Goal: Task Accomplishment & Management: Manage account settings

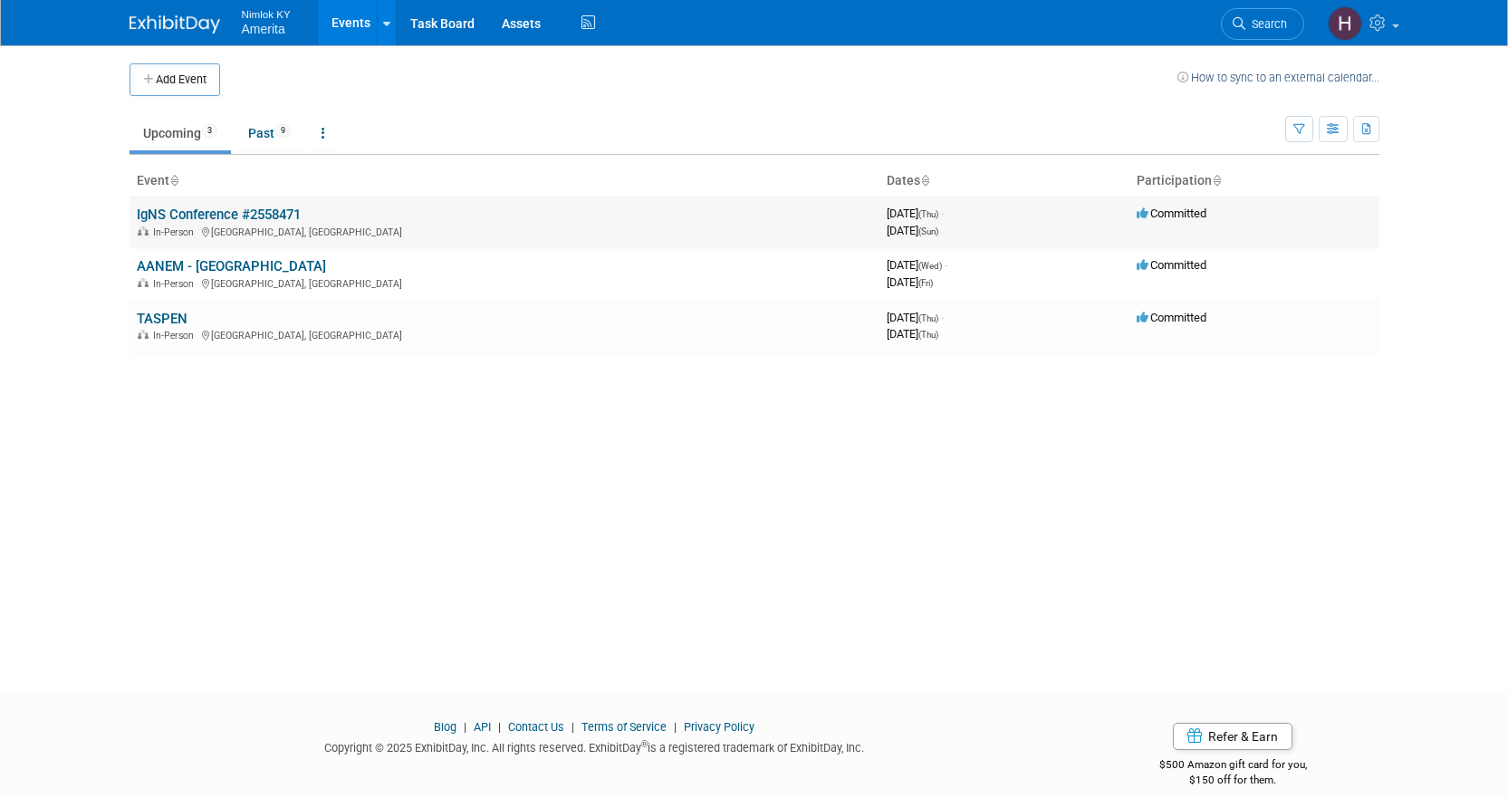
click at [222, 213] on link "IgNS Conference #2558471" at bounding box center [219, 214] width 164 height 16
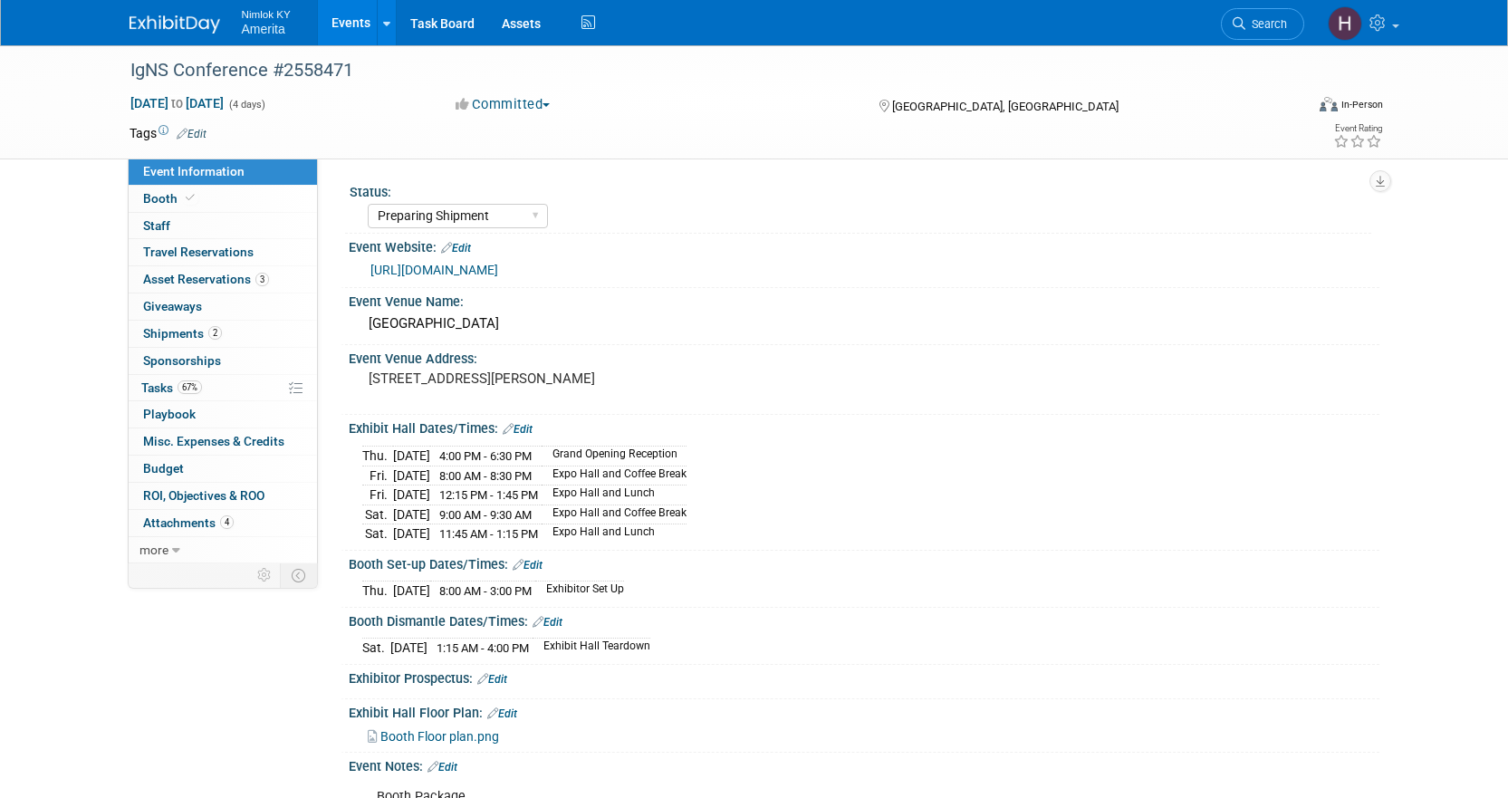
select select "Preparing Shipment"
click at [161, 388] on span "Tasks 67%" at bounding box center [171, 387] width 61 height 14
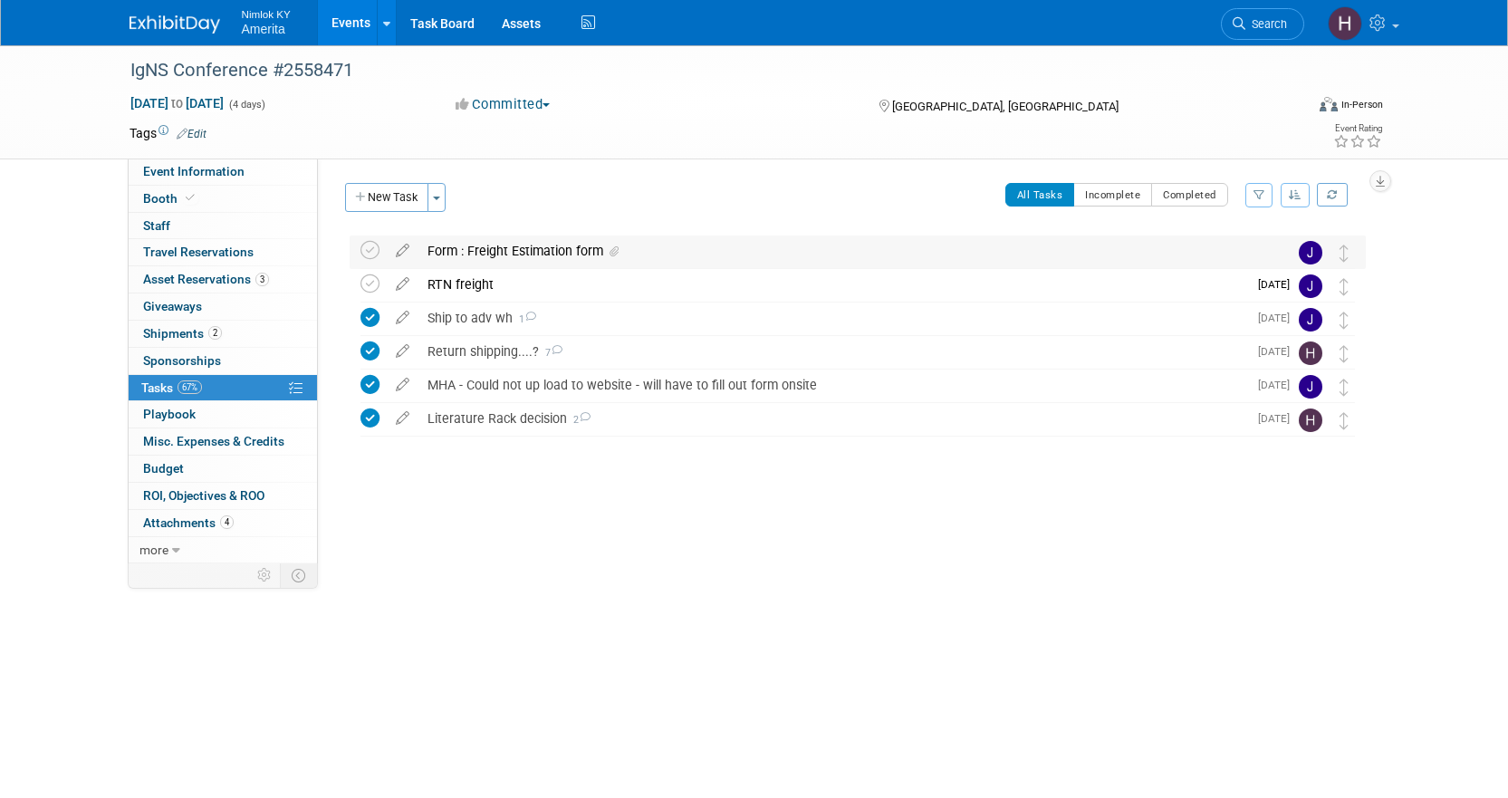
click at [557, 252] on div "Form : Freight Estimation form" at bounding box center [840, 250] width 844 height 31
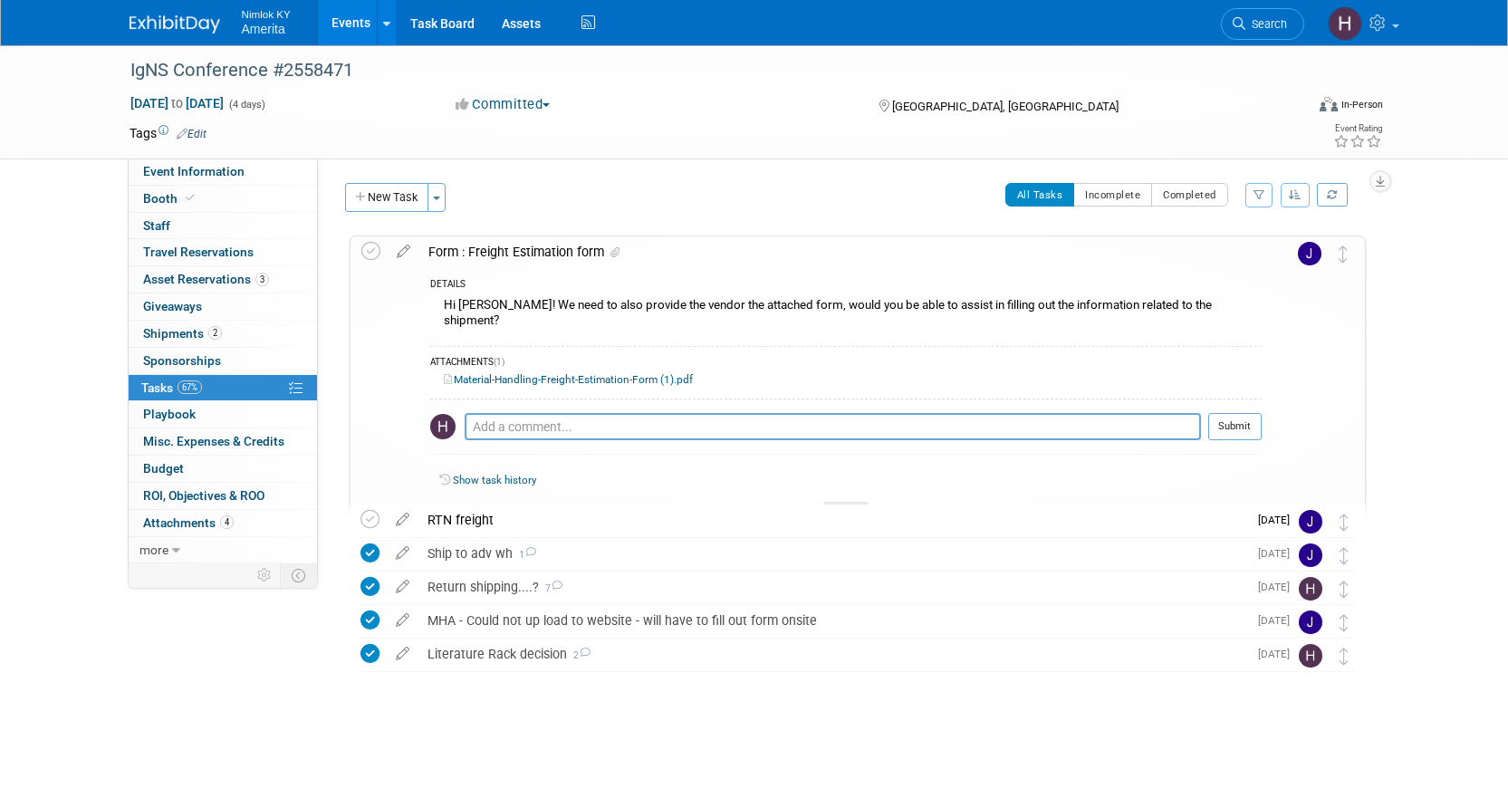
click at [623, 297] on div "Hi [PERSON_NAME]! We need to also provide the vendor the attached form, would y…" at bounding box center [845, 314] width 831 height 43
click at [839, 502] on div at bounding box center [845, 509] width 45 height 15
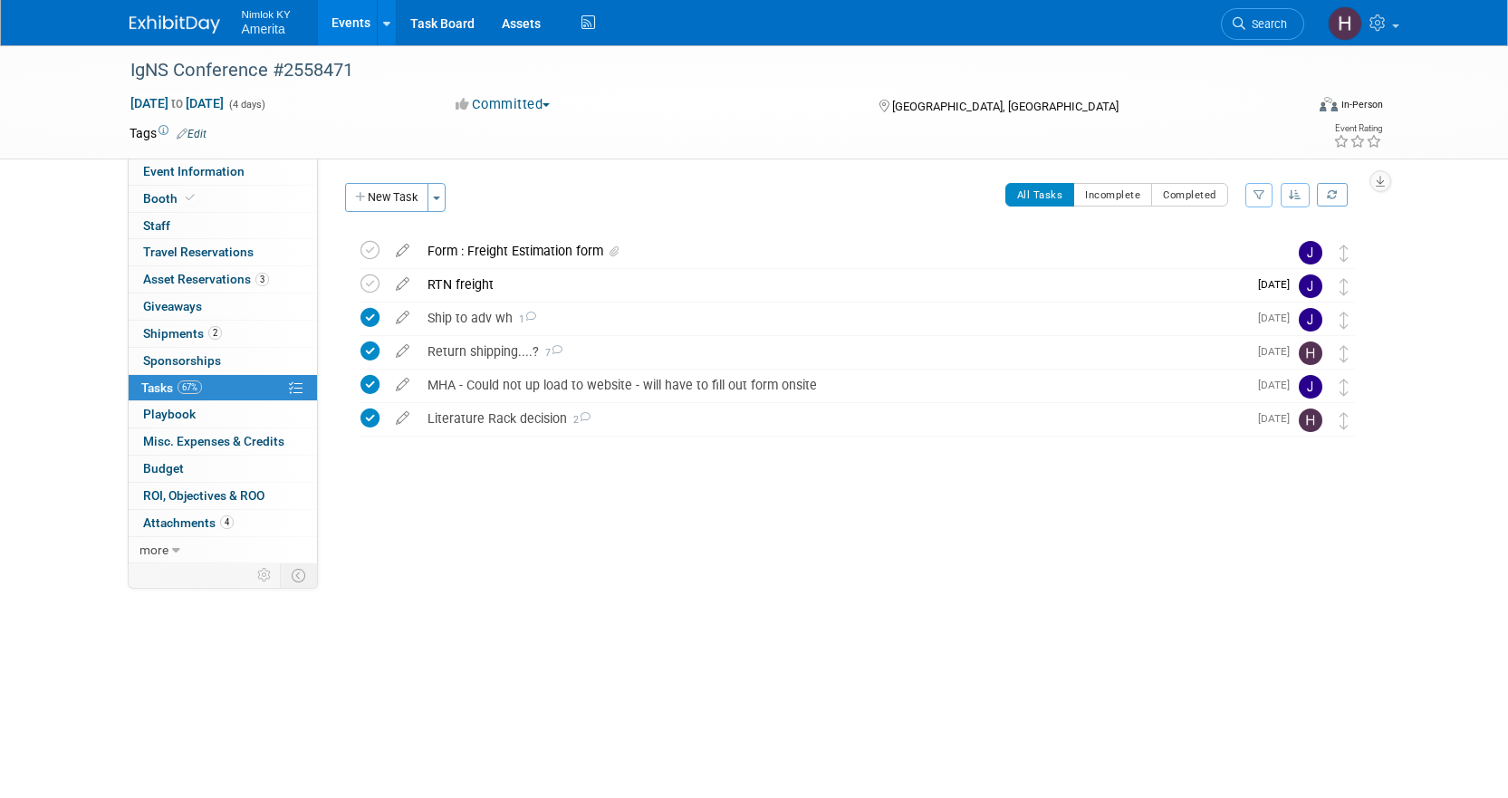
click at [334, 18] on link "Events" at bounding box center [351, 22] width 66 height 45
